Goal: Information Seeking & Learning: Understand process/instructions

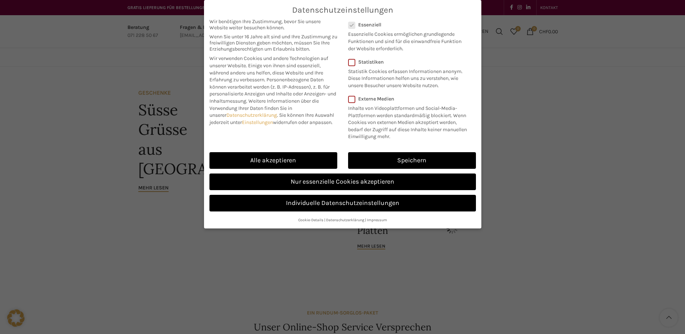
scroll to position [324, 0]
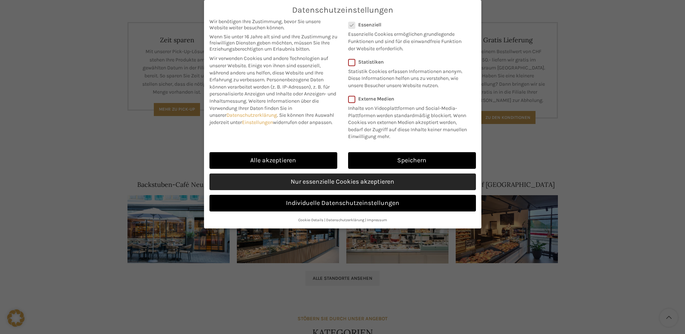
click at [347, 182] on link "Nur essenzielle Cookies akzeptieren" at bounding box center [342, 181] width 266 height 17
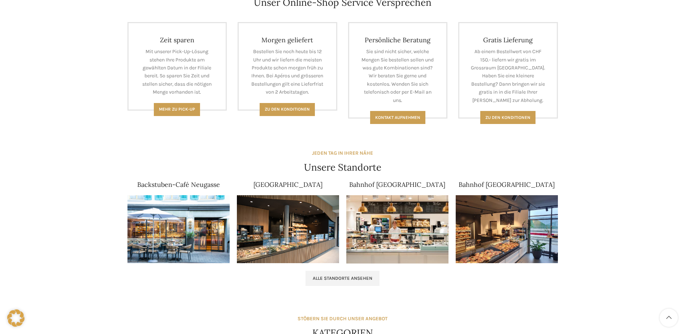
click at [516, 124] on div "GESCHENKE Süsse Grüsse aus St. Gallen Mehr lesen AKTUELL XXL für Ihren Apéro me…" at bounding box center [342, 166] width 430 height 834
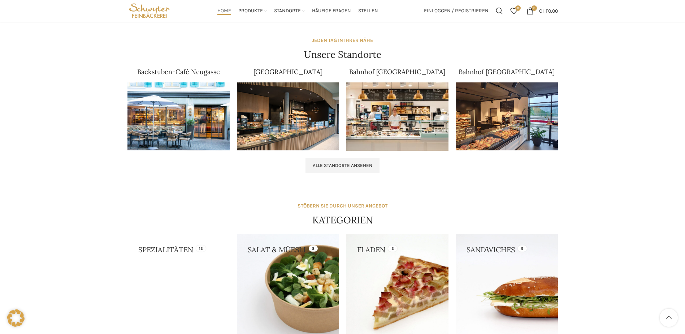
scroll to position [256, 0]
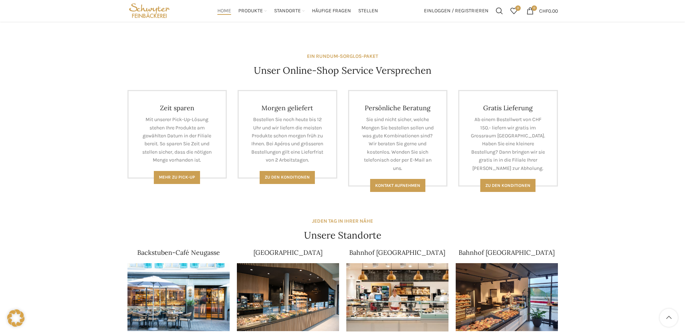
click at [591, 209] on div "GESCHENKE Süsse Grüsse aus St. Gallen Mehr lesen AKTUELL XXL für Ihren Apéro me…" at bounding box center [342, 238] width 685 height 856
click at [585, 138] on div "GESCHENKE Süsse Grüsse aus St. Gallen Mehr lesen AKTUELL XXL für Ihren Apéro me…" at bounding box center [342, 238] width 685 height 856
drag, startPoint x: 503, startPoint y: 177, endPoint x: 504, endPoint y: 190, distance: 13.1
click at [502, 183] on span "Zu den konditionen" at bounding box center [507, 185] width 45 height 5
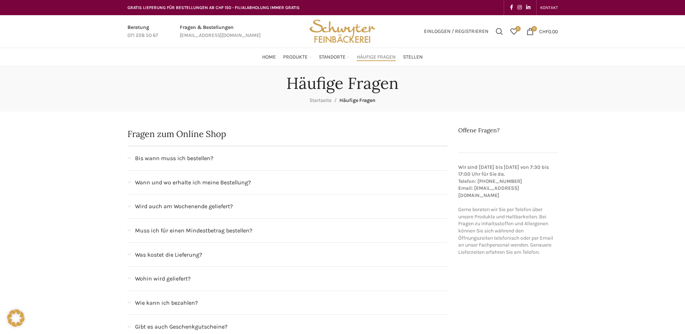
scroll to position [108, 0]
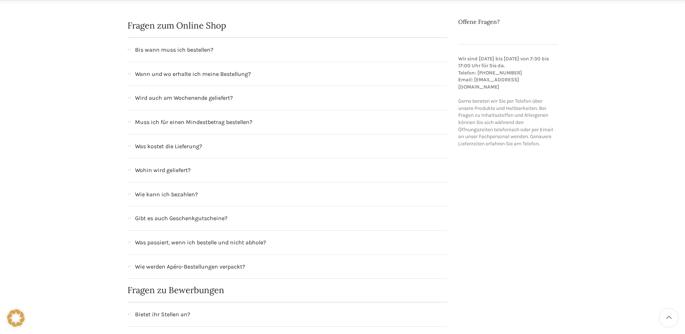
click at [154, 146] on span "Was kostet die Lieferung?" at bounding box center [168, 146] width 67 height 9
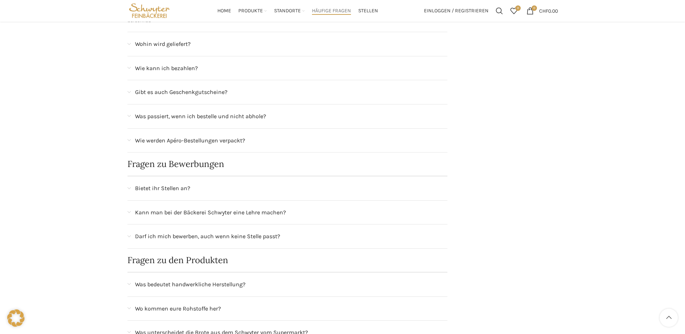
scroll to position [289, 0]
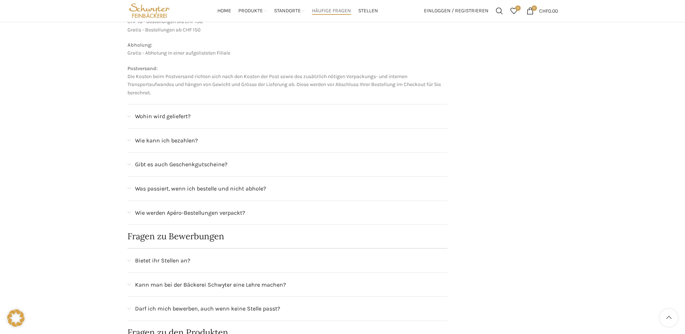
click at [178, 115] on span "Wohin wird geliefert?" at bounding box center [163, 116] width 56 height 9
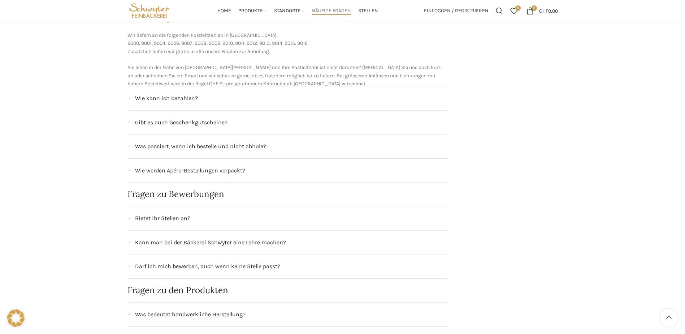
scroll to position [288, 0]
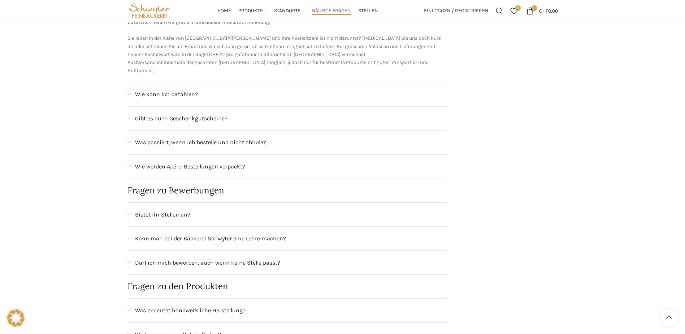
click at [175, 90] on span "Wie kann ich bezahlen?" at bounding box center [166, 94] width 63 height 9
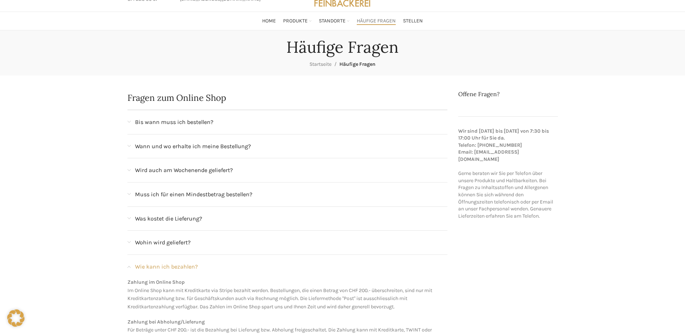
scroll to position [72, 0]
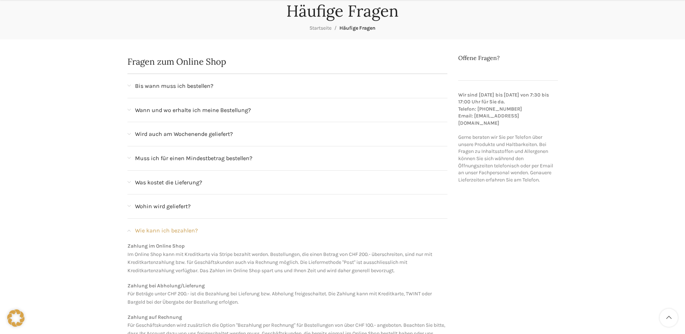
click at [219, 157] on span "Muss ich für einen Mindestbetrag bestellen?" at bounding box center [193, 157] width 117 height 9
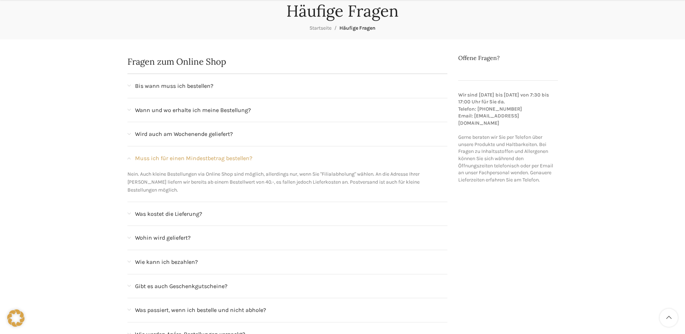
scroll to position [144, 0]
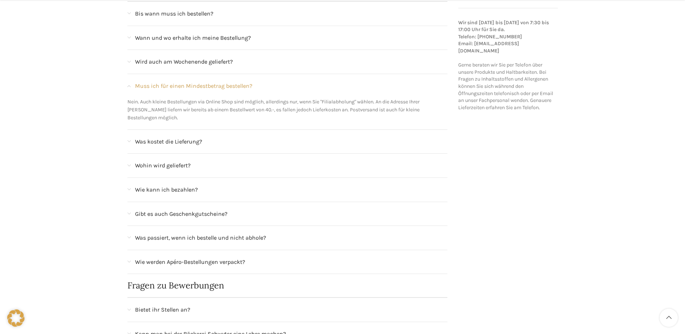
click at [173, 137] on span "Was kostet die Lieferung?" at bounding box center [168, 141] width 67 height 9
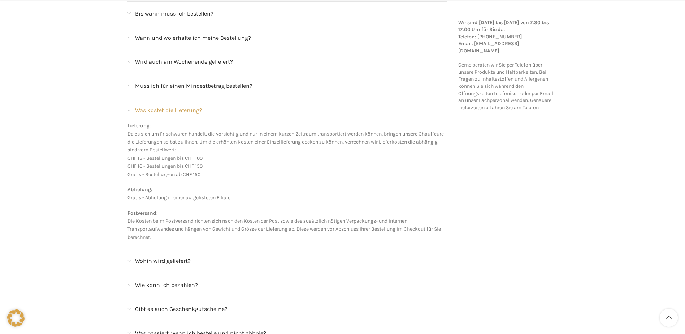
click at [164, 261] on span "Wohin wird geliefert?" at bounding box center [163, 260] width 56 height 9
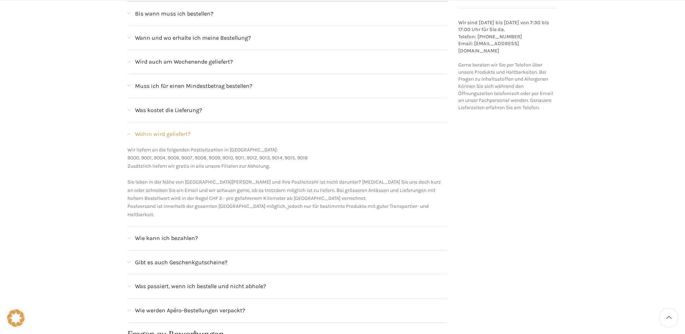
click at [171, 233] on span "Wie kann ich bezahlen?" at bounding box center [166, 237] width 63 height 9
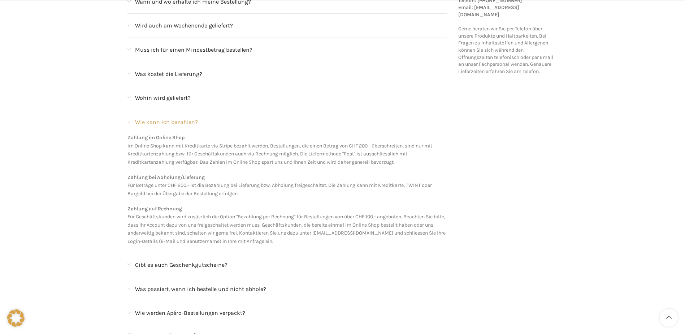
scroll to position [253, 0]
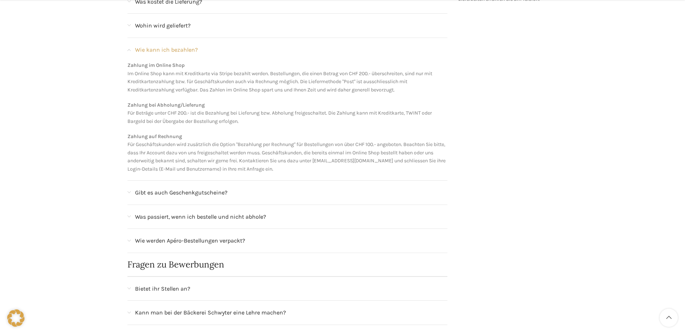
click at [198, 218] on span "Was passiert, wenn ich bestelle und nicht abhole?" at bounding box center [200, 216] width 131 height 9
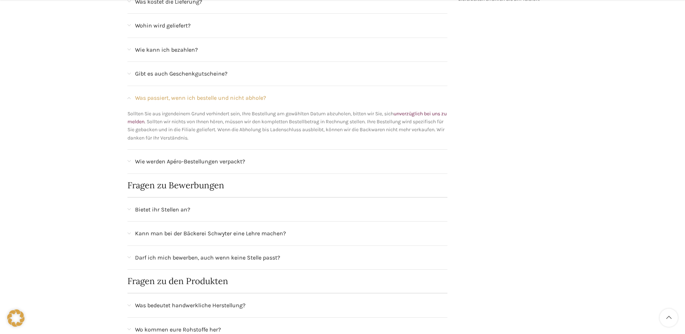
click at [187, 158] on span "Wie werden Apéro-Bestellungen verpackt?" at bounding box center [190, 161] width 110 height 9
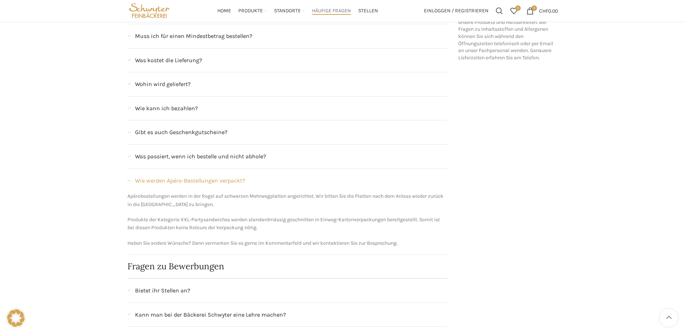
scroll to position [86, 0]
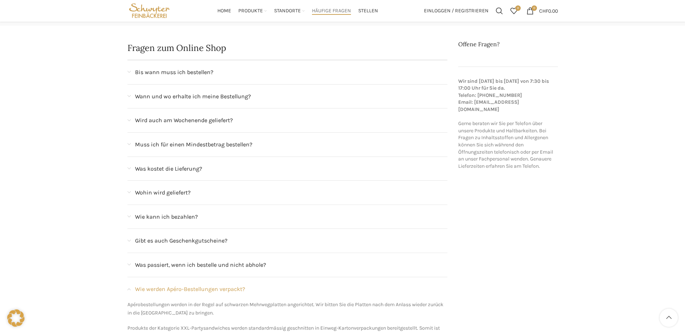
click at [170, 70] on span "Bis wann muss ich bestellen?" at bounding box center [174, 72] width 78 height 9
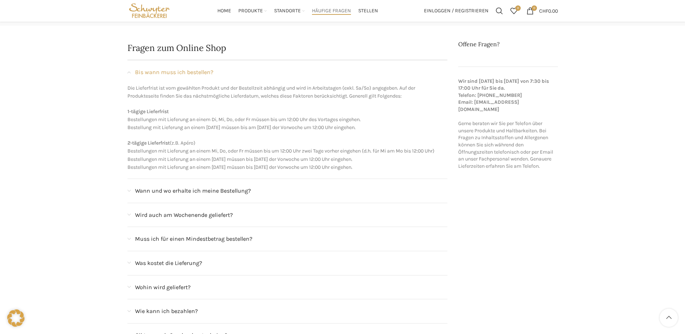
click at [386, 134] on div "Die Lieferfrist ist vom gewählten Produkt und der Bestellzeit abhängig und wird…" at bounding box center [287, 131] width 320 height 95
click at [385, 161] on p "2-tägige Lieferfrist (z.B. Apéro) Bestellungen mit Lieferung an einem Mi, Do, o…" at bounding box center [287, 155] width 320 height 32
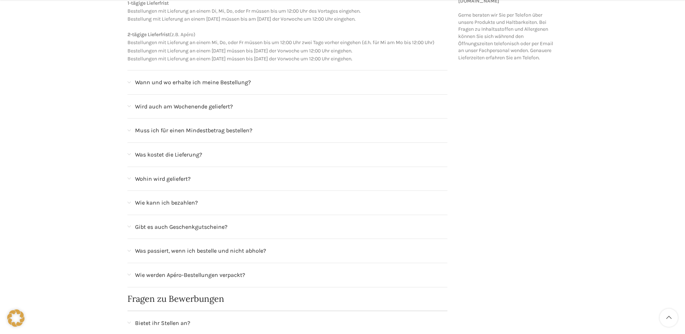
scroll to position [230, 0]
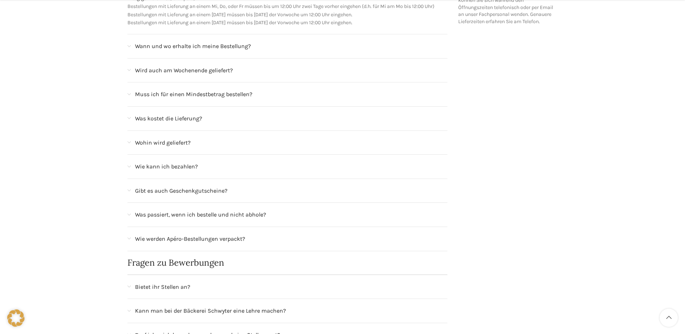
click at [267, 147] on div "Wohin wird geliefert?" at bounding box center [291, 142] width 313 height 9
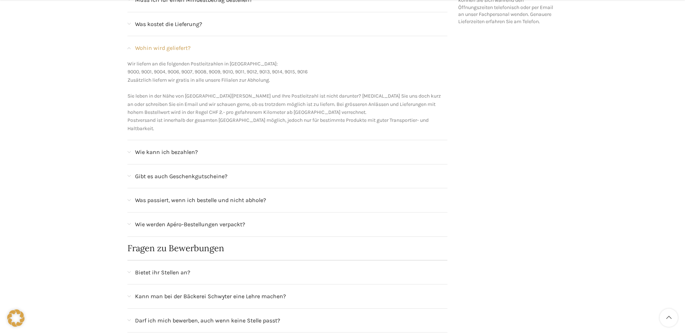
scroll to position [122, 0]
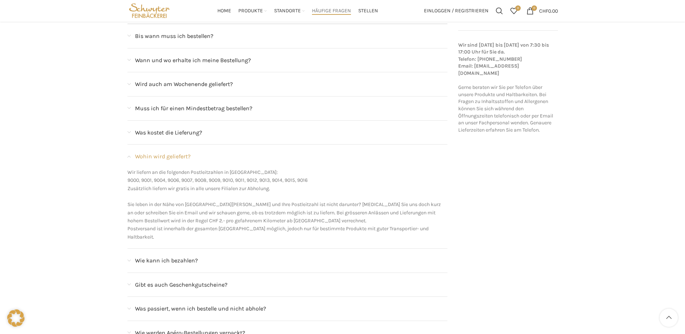
click at [267, 131] on div "Was kostet die Lieferung?" at bounding box center [291, 132] width 313 height 9
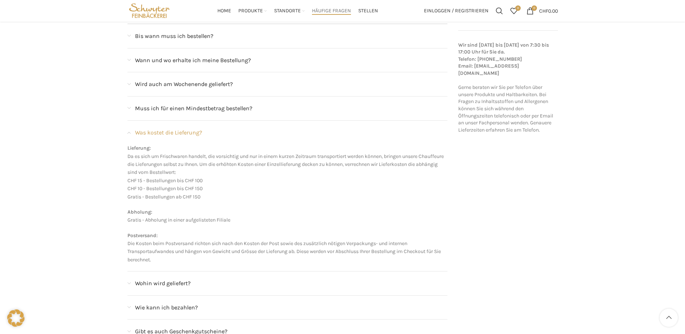
click at [267, 110] on div "Muss ich für einen Mindestbetrag bestellen?" at bounding box center [291, 108] width 313 height 9
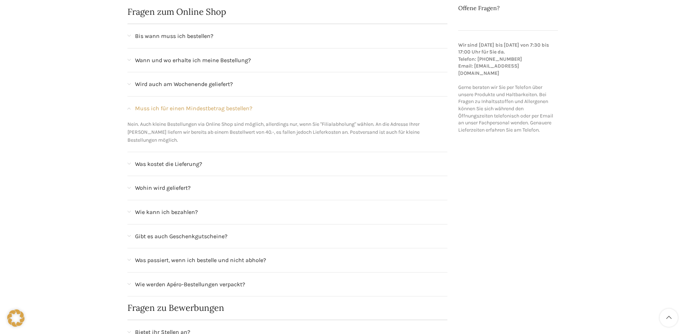
scroll to position [14, 0]
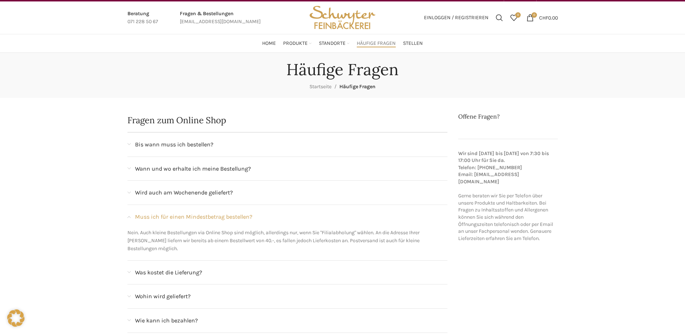
click at [306, 192] on div "Wird auch am Wochenende geliefert?" at bounding box center [291, 192] width 313 height 9
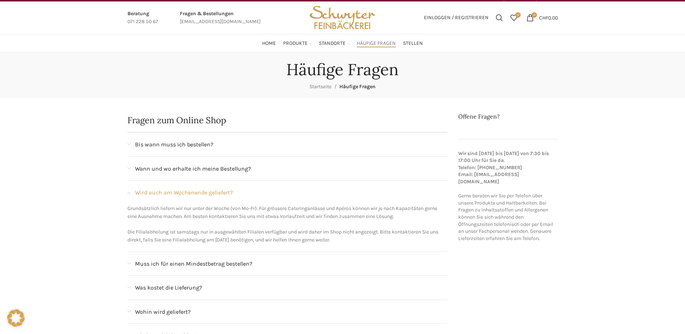
click at [306, 174] on div "Wann und wo erhalte ich meine Bestellung?" at bounding box center [287, 169] width 320 height 24
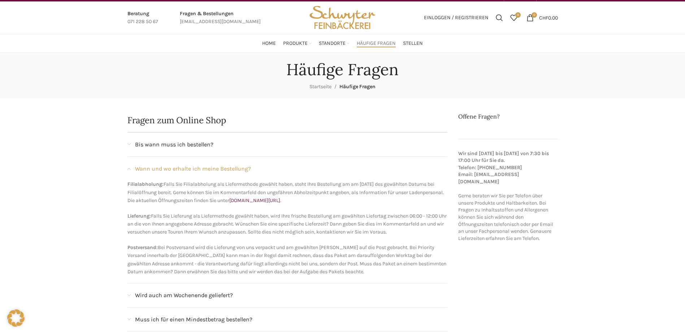
click at [303, 151] on div "Bis wann muss ich bestellen?" at bounding box center [287, 145] width 320 height 24
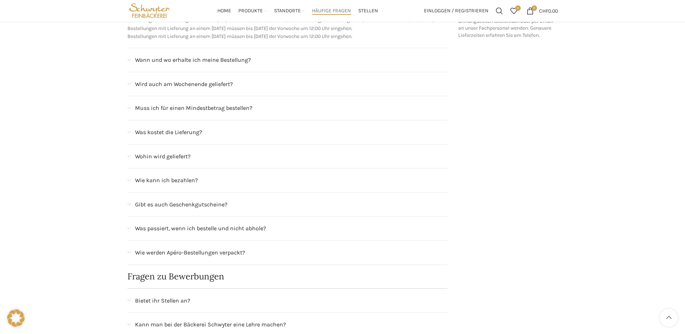
scroll to position [0, 0]
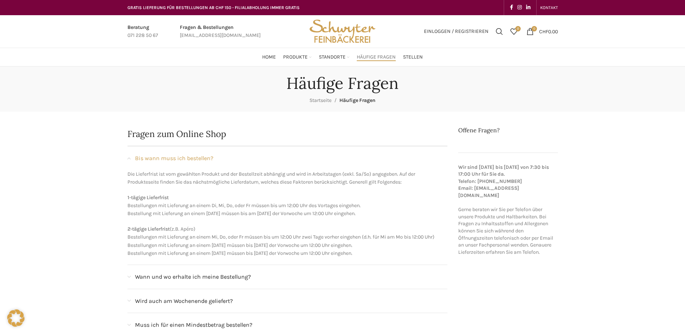
click at [99, 100] on div "Häufige Fragen Startseite Häufige Fragen" at bounding box center [342, 88] width 685 height 45
click at [181, 97] on div "Häufige Fragen Startseite Häufige Fragen" at bounding box center [342, 89] width 441 height 31
click at [178, 77] on div "Häufige Fragen Startseite Häufige Fragen" at bounding box center [342, 89] width 441 height 31
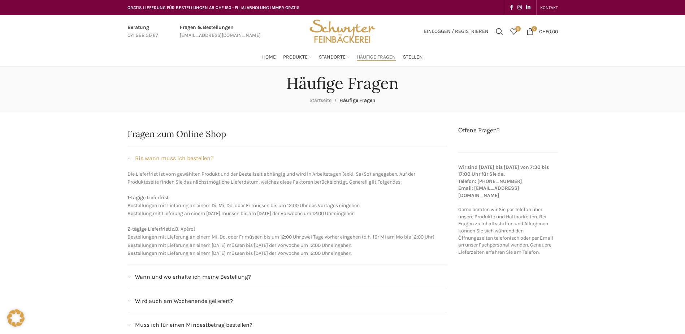
click at [212, 91] on div "Häufige Fragen Startseite Häufige Fragen" at bounding box center [342, 89] width 441 height 31
